Goal: Entertainment & Leisure: Consume media (video, audio)

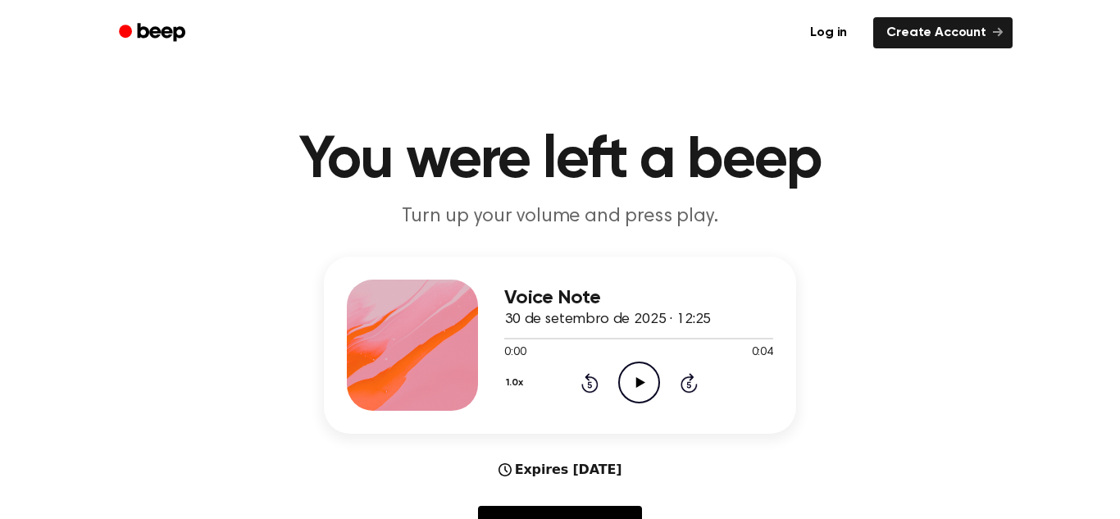
click at [632, 376] on icon "Play Audio" at bounding box center [639, 383] width 42 height 42
click at [628, 392] on icon "Play Audio" at bounding box center [639, 383] width 42 height 42
click at [748, 339] on div at bounding box center [638, 339] width 269 height 2
click at [641, 338] on div at bounding box center [638, 339] width 269 height 2
click at [635, 398] on icon "Play Audio" at bounding box center [639, 383] width 42 height 42
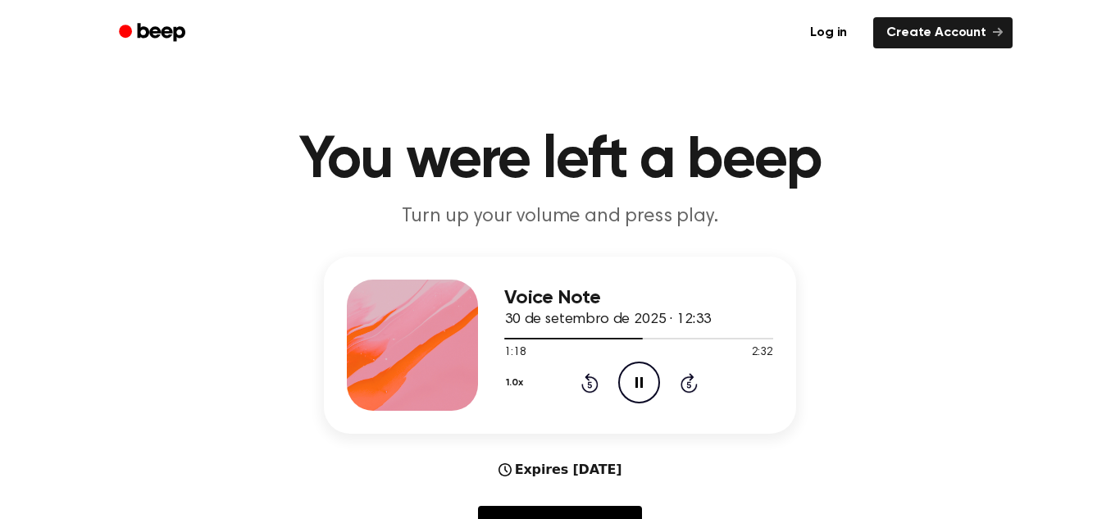
click at [647, 370] on icon "Pause Audio" at bounding box center [639, 383] width 42 height 42
